Goal: Information Seeking & Learning: Learn about a topic

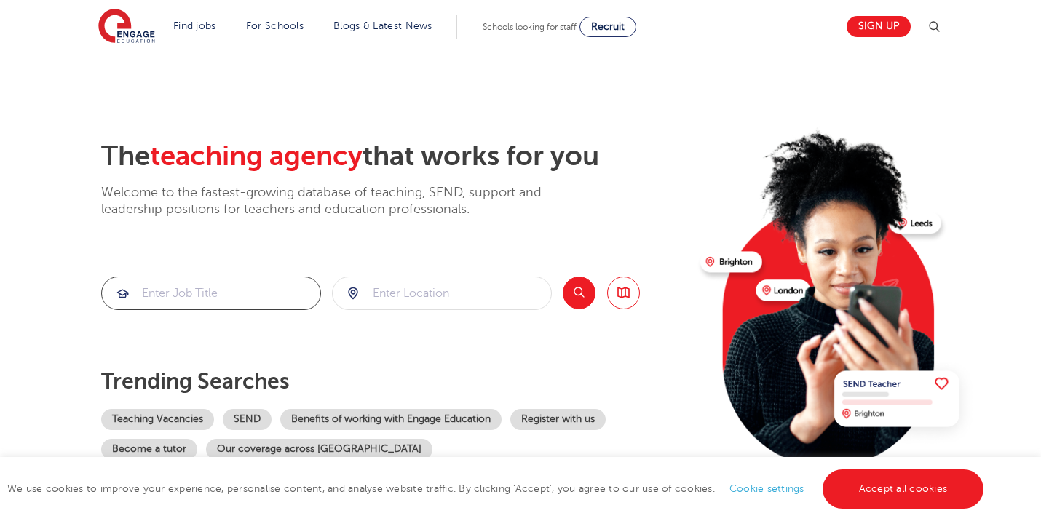
click at [245, 298] on input "search" at bounding box center [211, 293] width 218 height 32
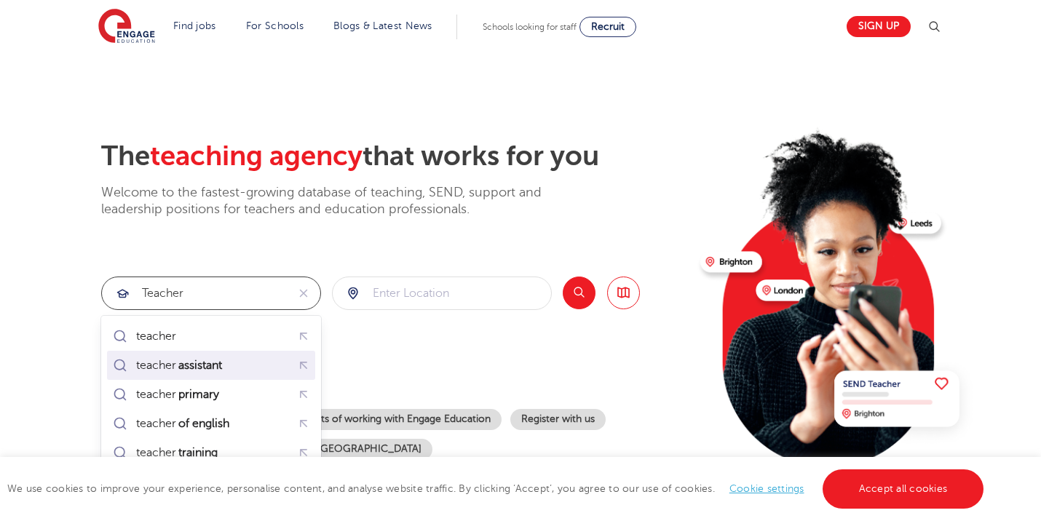
click at [189, 365] on mark "assistant" at bounding box center [200, 365] width 48 height 17
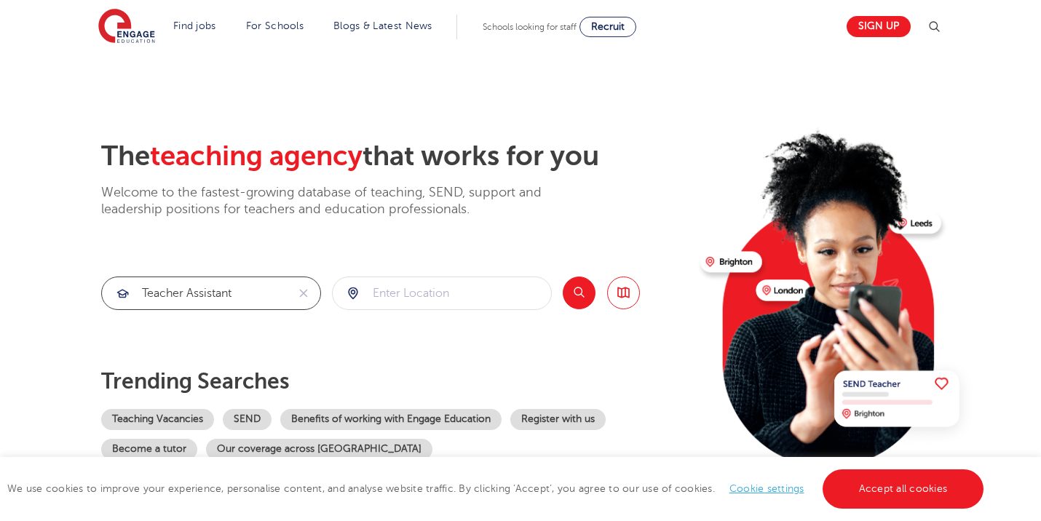
type input "teacher assistant"
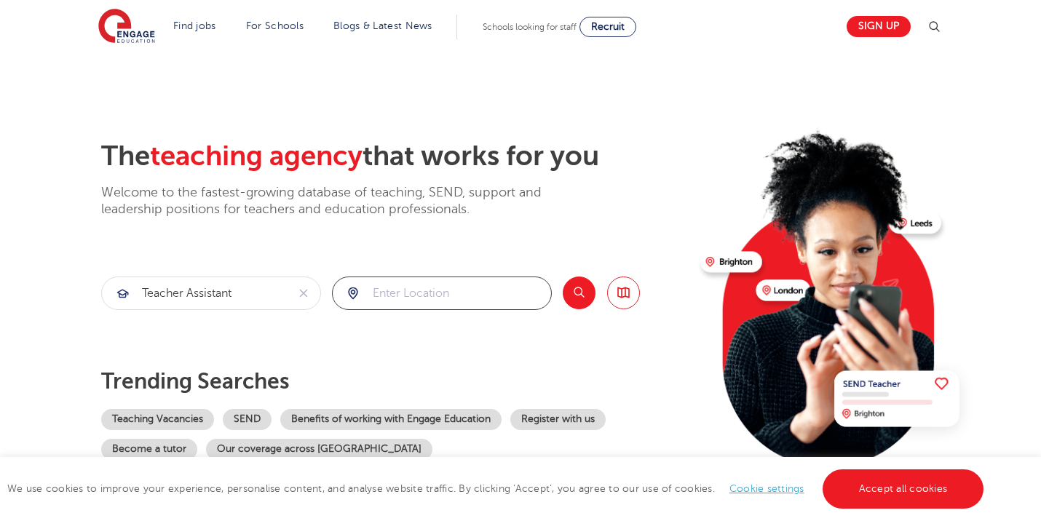
click at [395, 299] on input "search" at bounding box center [442, 293] width 218 height 32
type input "Harrogate"
click at [580, 293] on button "Search" at bounding box center [579, 293] width 33 height 33
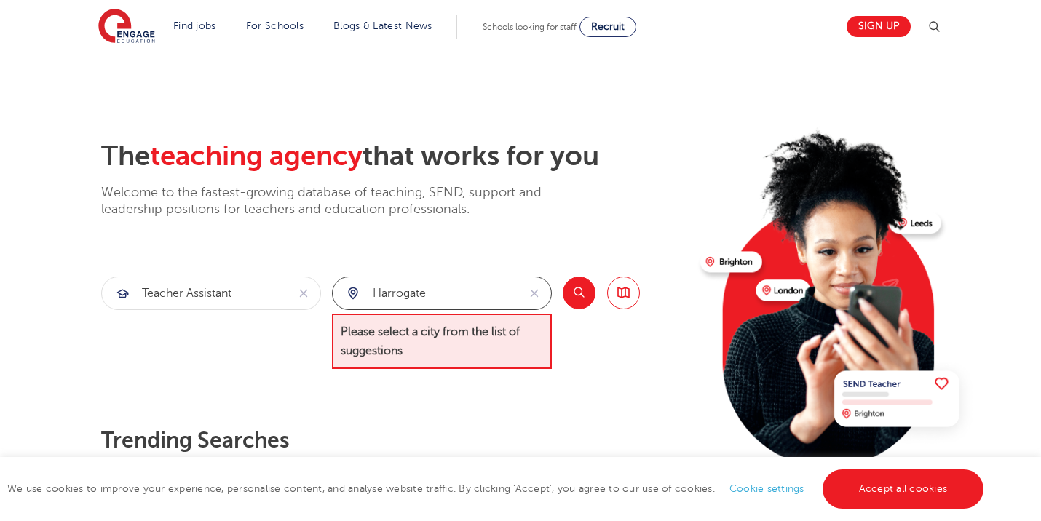
drag, startPoint x: 435, startPoint y: 293, endPoint x: 366, endPoint y: 294, distance: 69.1
click at [366, 294] on input "Harrogate" at bounding box center [425, 293] width 185 height 32
click at [353, 293] on div at bounding box center [442, 293] width 218 height 32
click at [338, 384] on div "The teaching agency that works for you Welcome to the fastest-growing database …" at bounding box center [394, 329] width 587 height 379
click at [351, 294] on div at bounding box center [442, 293] width 218 height 32
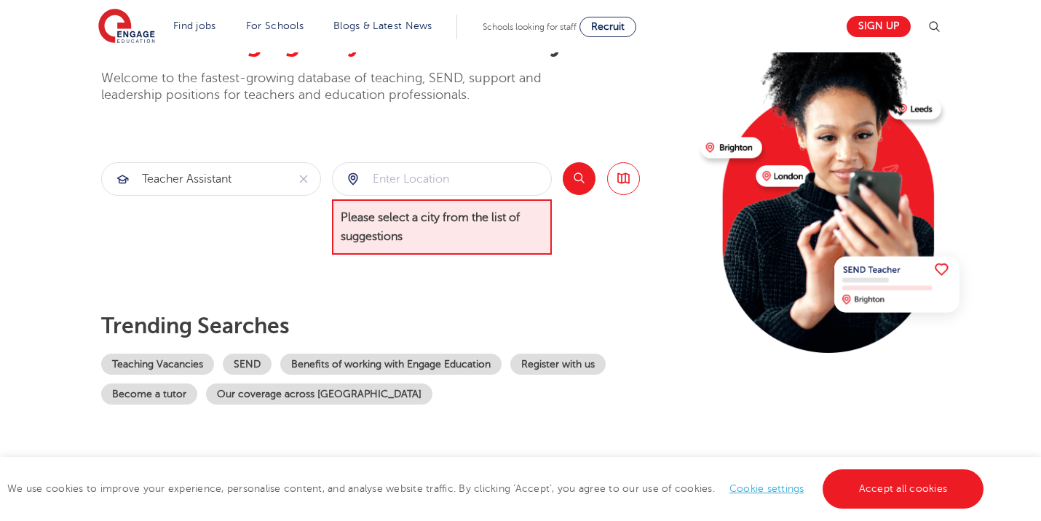
scroll to position [117, 0]
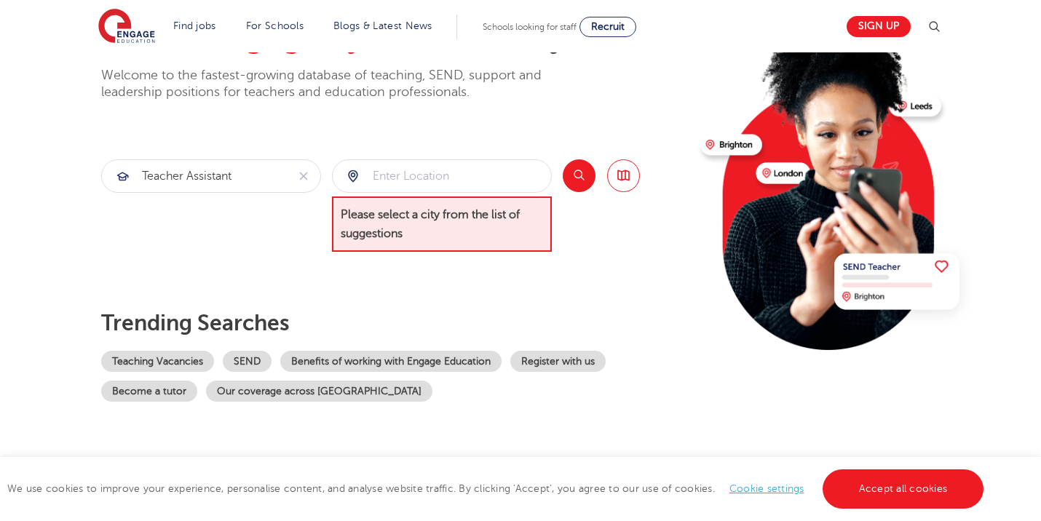
click at [597, 267] on div "The teaching agency that works for you Welcome to the fastest-growing database …" at bounding box center [394, 212] width 587 height 379
click at [579, 178] on button "Search" at bounding box center [579, 175] width 33 height 33
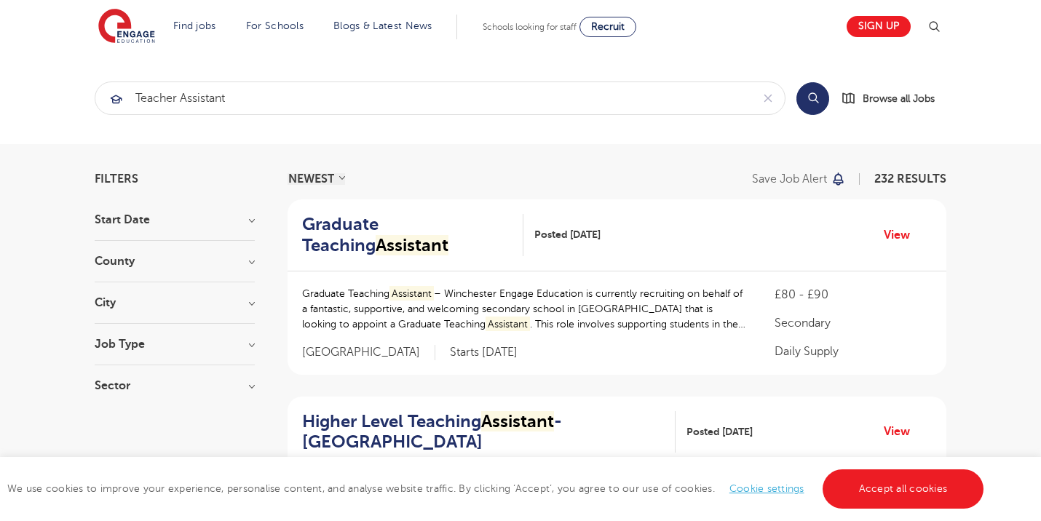
click at [252, 304] on h3 "City" at bounding box center [175, 303] width 160 height 12
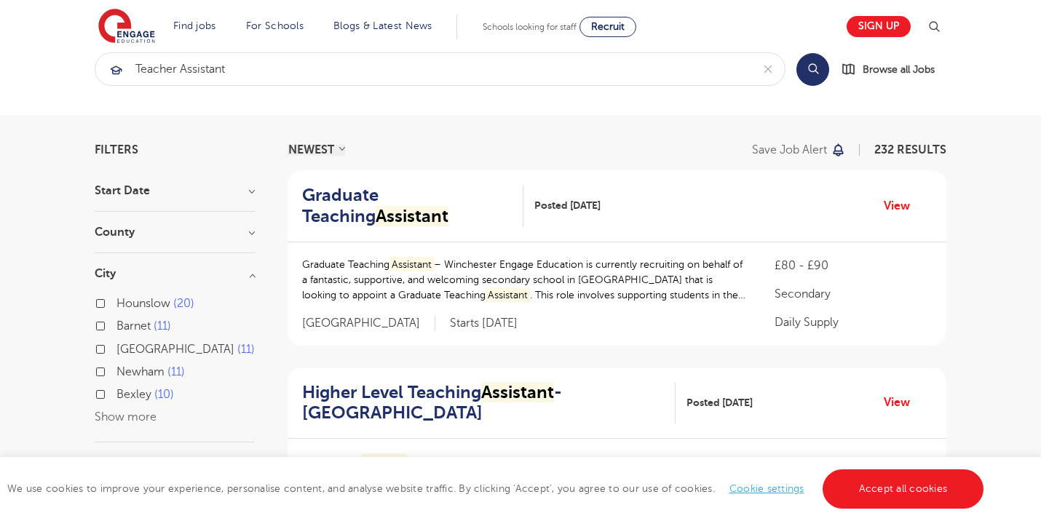
scroll to position [31, 0]
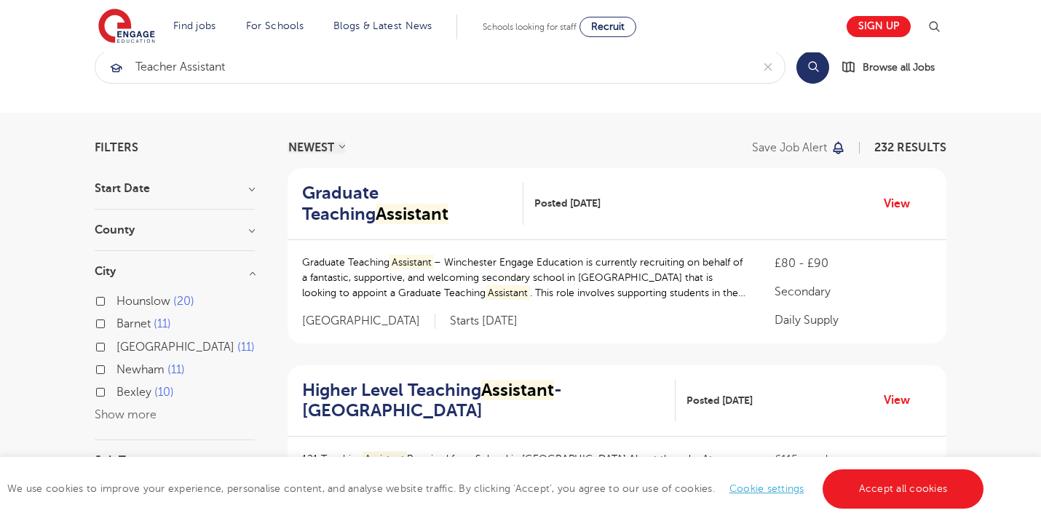
click at [139, 408] on button "Show more" at bounding box center [126, 414] width 62 height 13
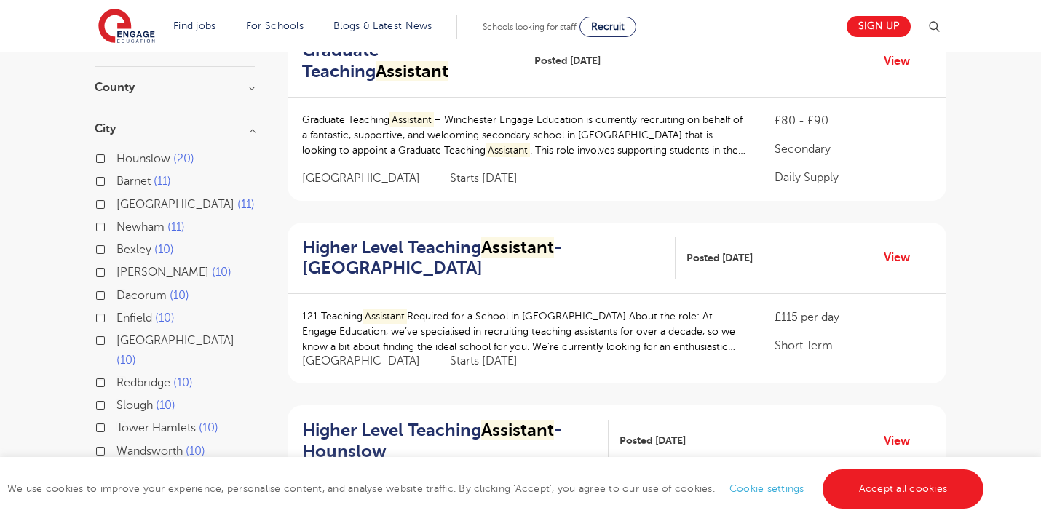
scroll to position [169, 0]
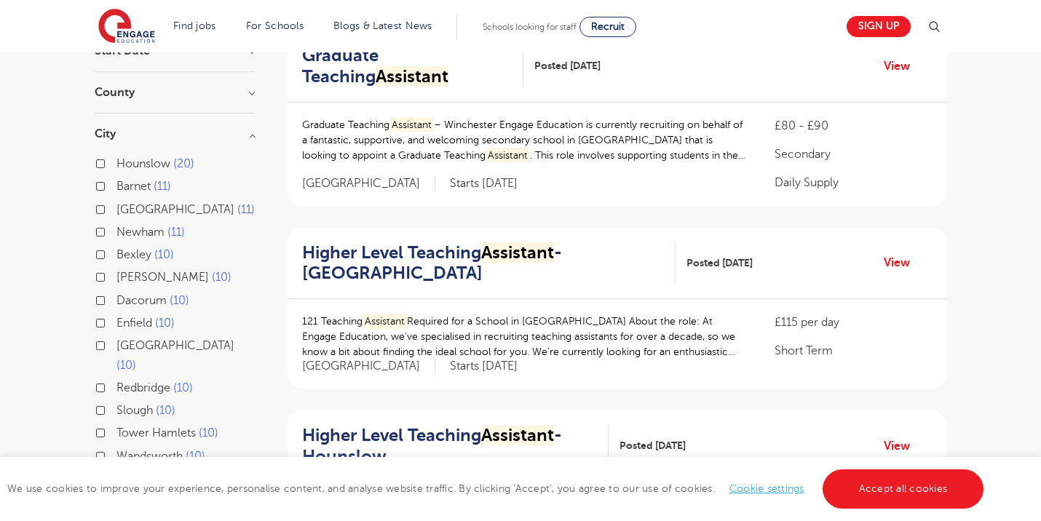
click at [138, 207] on span "[GEOGRAPHIC_DATA]" at bounding box center [175, 209] width 118 height 13
click at [126, 207] on input "Leeds 11" at bounding box center [120, 207] width 9 height 9
checkbox input "true"
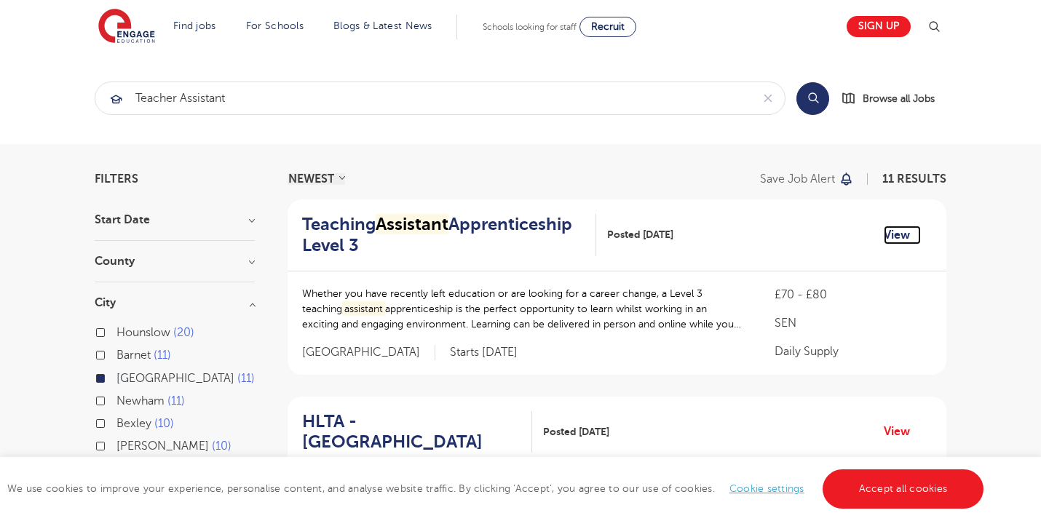
click at [897, 237] on link "View" at bounding box center [901, 235] width 37 height 19
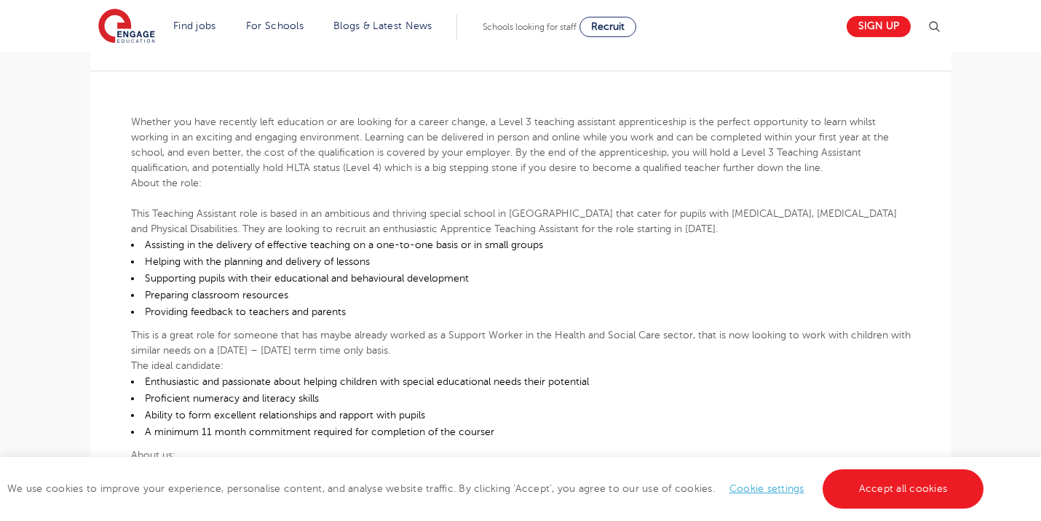
scroll to position [301, 0]
